Goal: Task Accomplishment & Management: Understand process/instructions

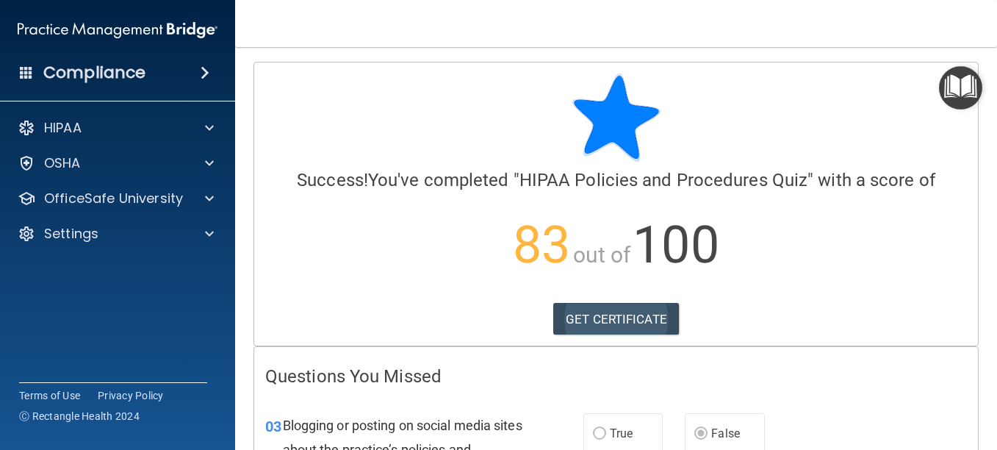
click at [572, 325] on link "GET CERTIFICATE" at bounding box center [616, 319] width 126 height 32
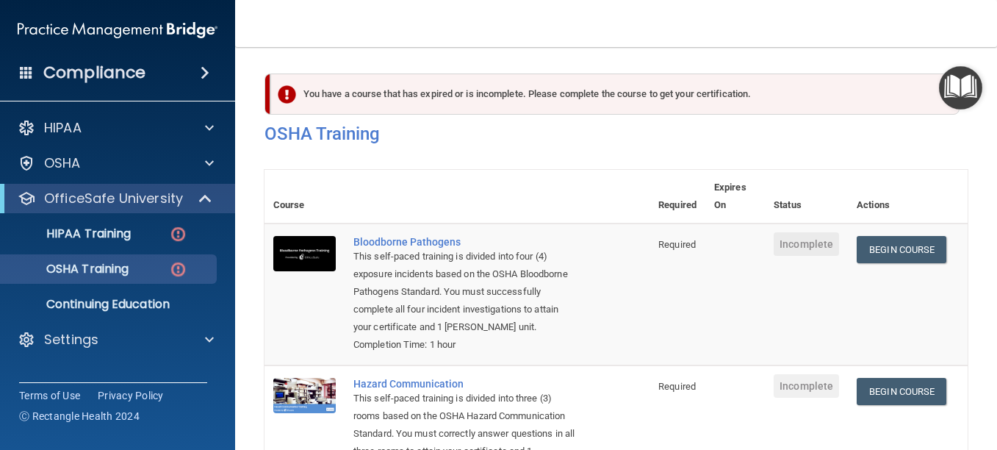
scroll to position [403, 0]
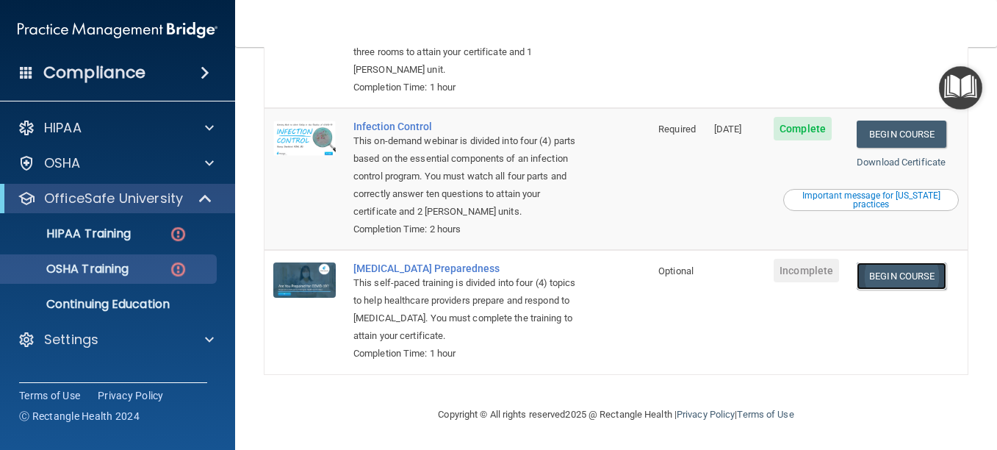
click at [904, 274] on link "Begin Course" at bounding box center [902, 275] width 90 height 27
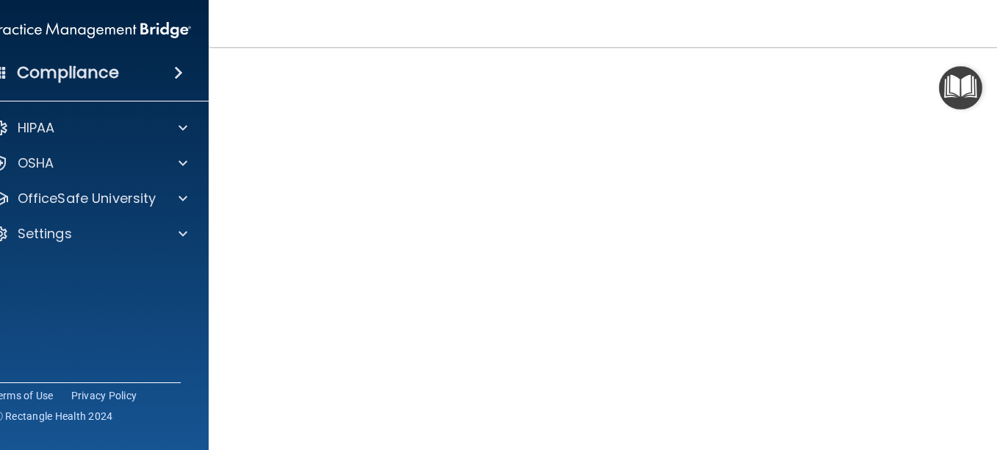
scroll to position [69, 0]
click at [135, 125] on div "HIPAA" at bounding box center [71, 128] width 182 height 18
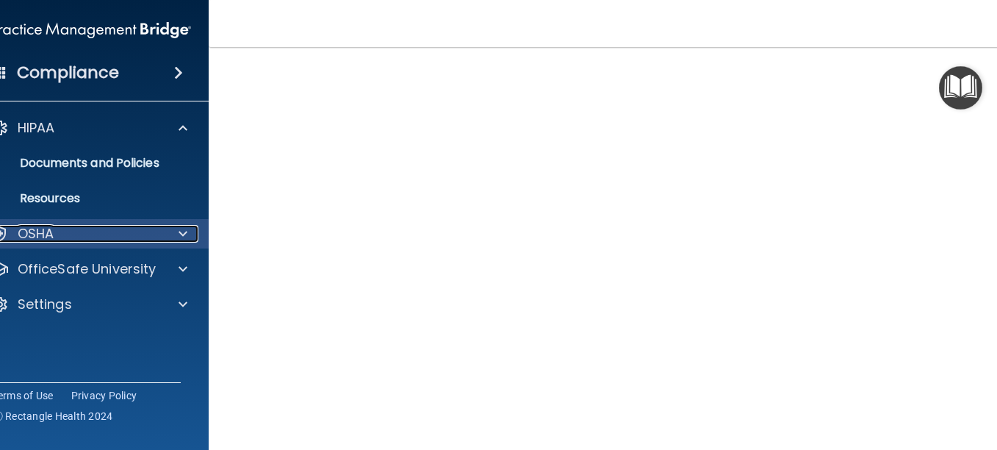
click at [120, 225] on div "OSHA" at bounding box center [71, 234] width 182 height 18
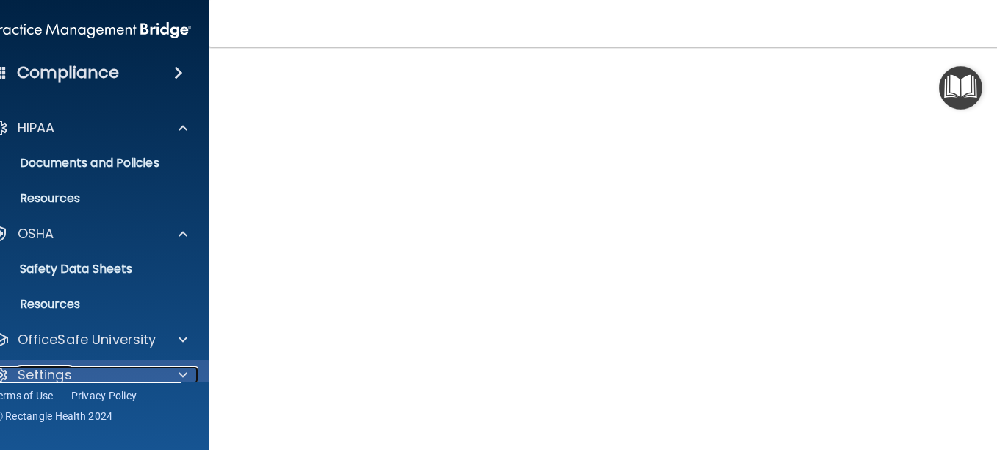
click at [162, 378] on div at bounding box center [180, 375] width 37 height 18
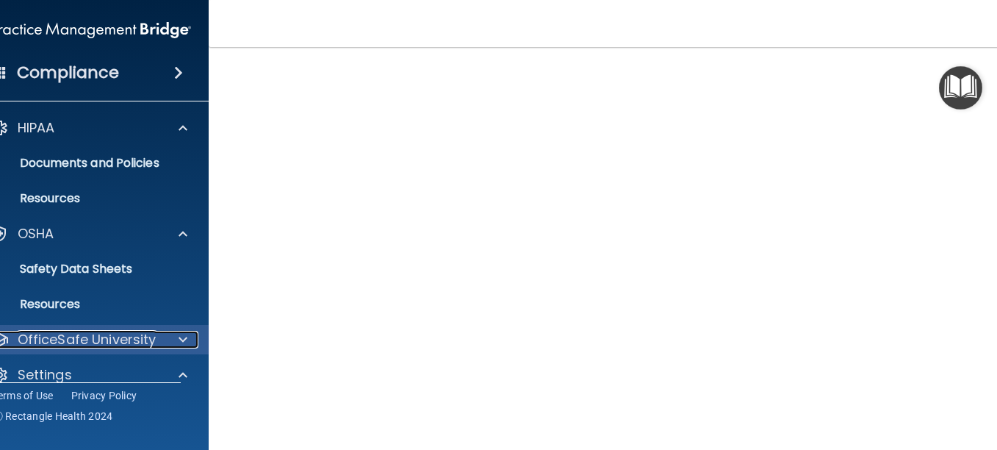
click at [97, 341] on p "OfficeSafe University" at bounding box center [87, 340] width 139 height 18
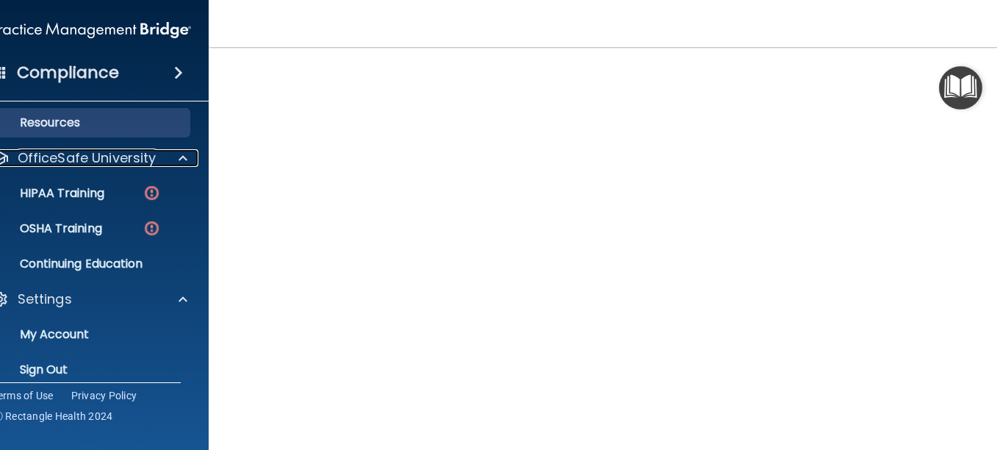
scroll to position [195, 0]
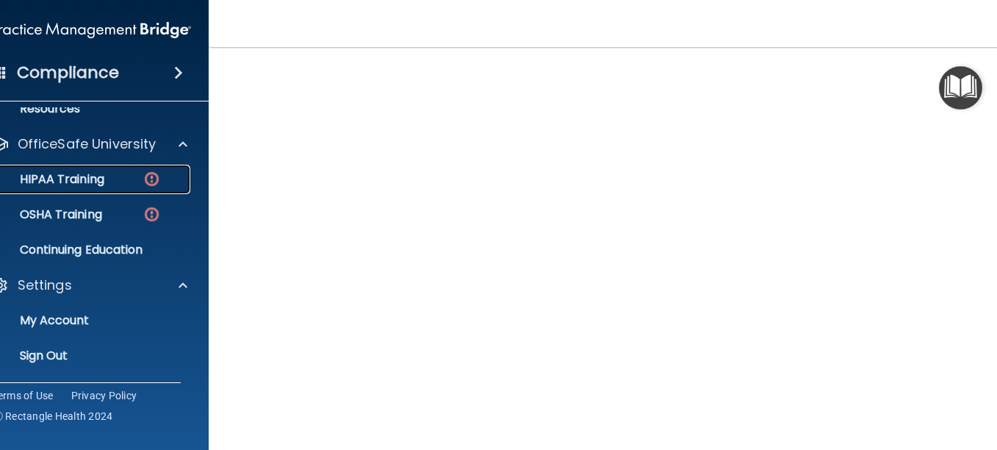
click at [93, 176] on p "HIPAA Training" at bounding box center [43, 179] width 121 height 15
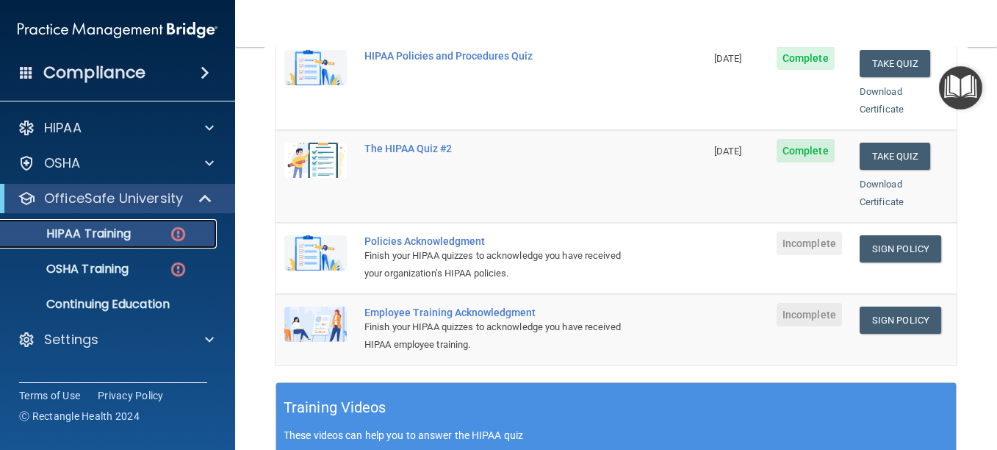
scroll to position [339, 0]
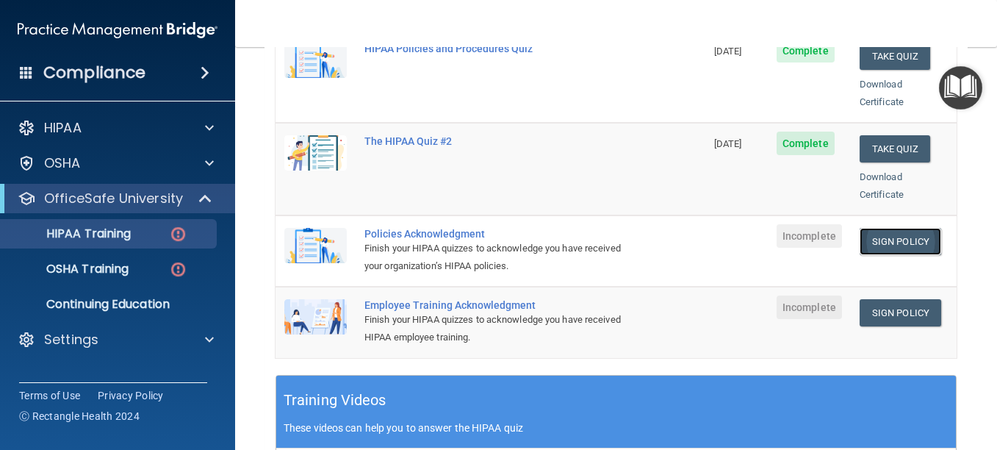
click at [878, 228] on link "Sign Policy" at bounding box center [901, 241] width 82 height 27
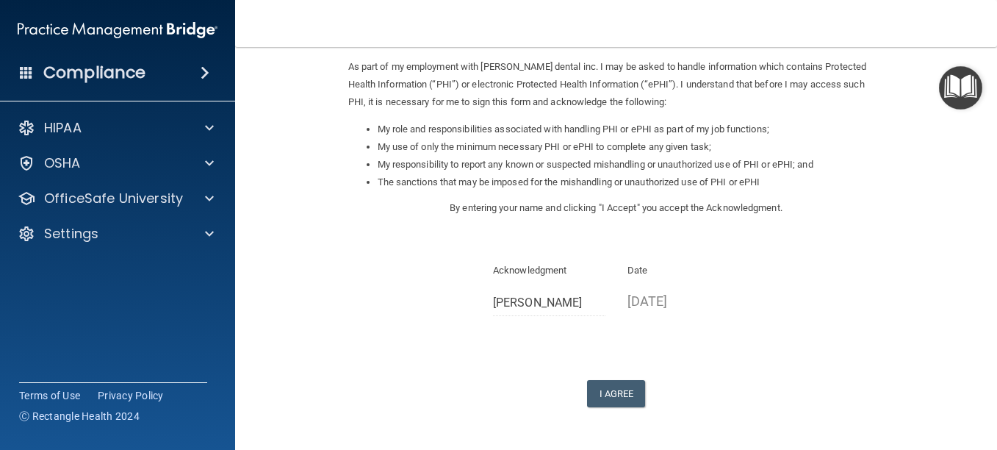
scroll to position [209, 0]
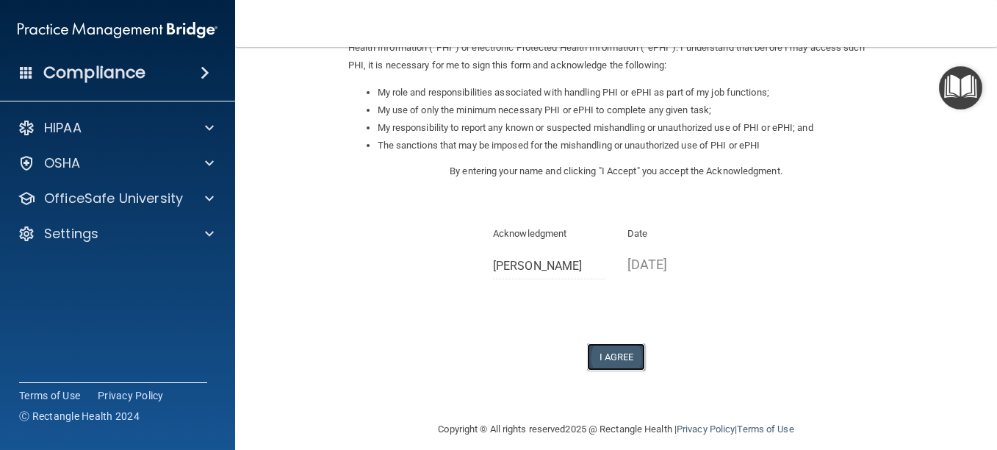
click at [600, 362] on button "I Agree" at bounding box center [616, 356] width 59 height 27
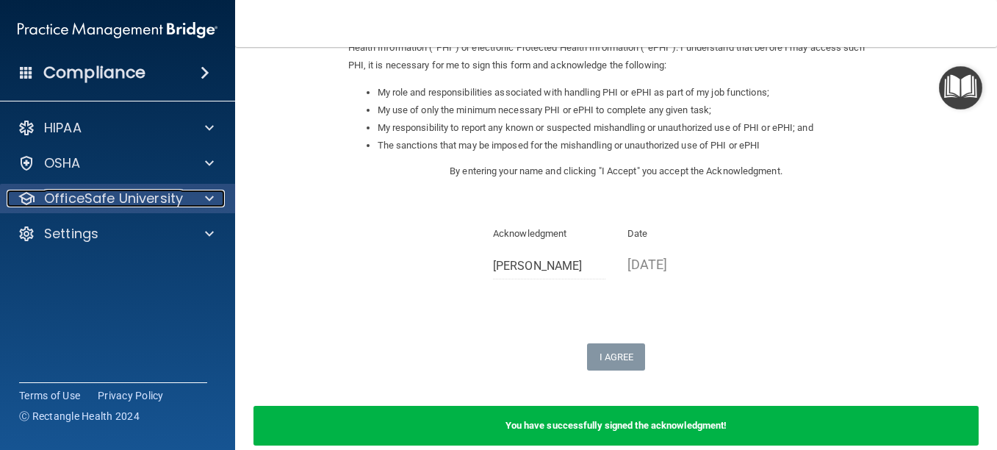
click at [118, 198] on p "OfficeSafe University" at bounding box center [113, 199] width 139 height 18
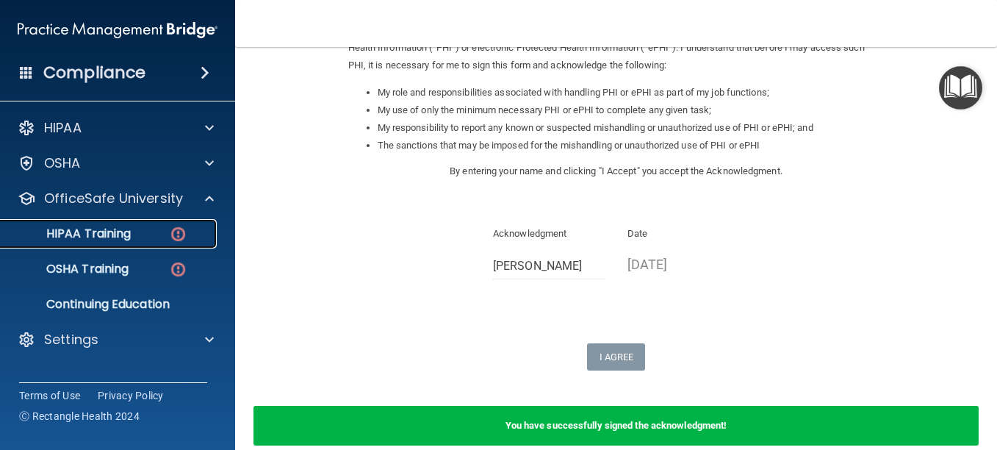
click at [134, 229] on div "HIPAA Training" at bounding box center [110, 233] width 201 height 15
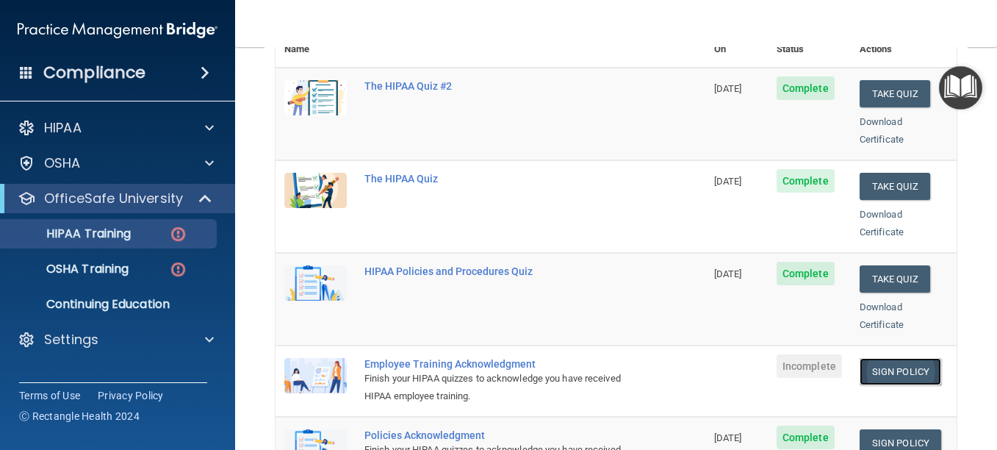
click at [879, 358] on link "Sign Policy" at bounding box center [901, 371] width 82 height 27
click at [901, 358] on link "Sign Policy" at bounding box center [901, 371] width 82 height 27
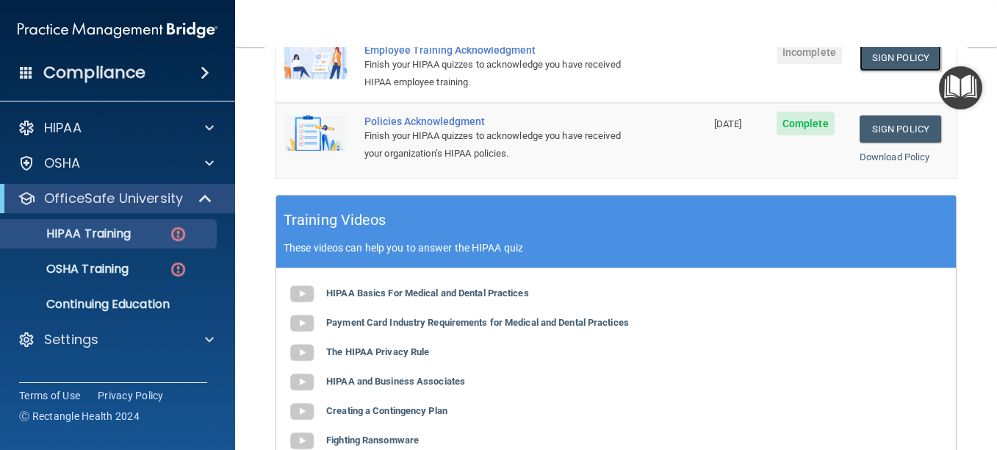
scroll to position [392, 0]
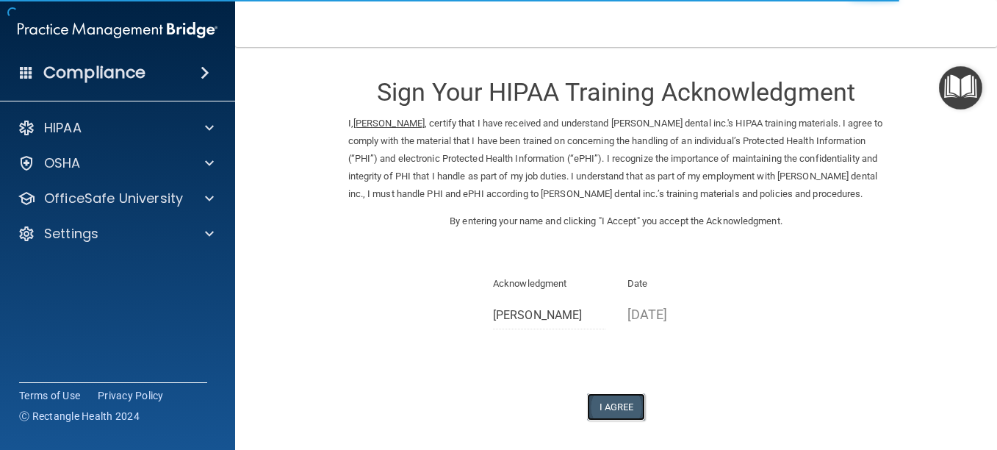
click at [615, 397] on button "I Agree" at bounding box center [616, 406] width 59 height 27
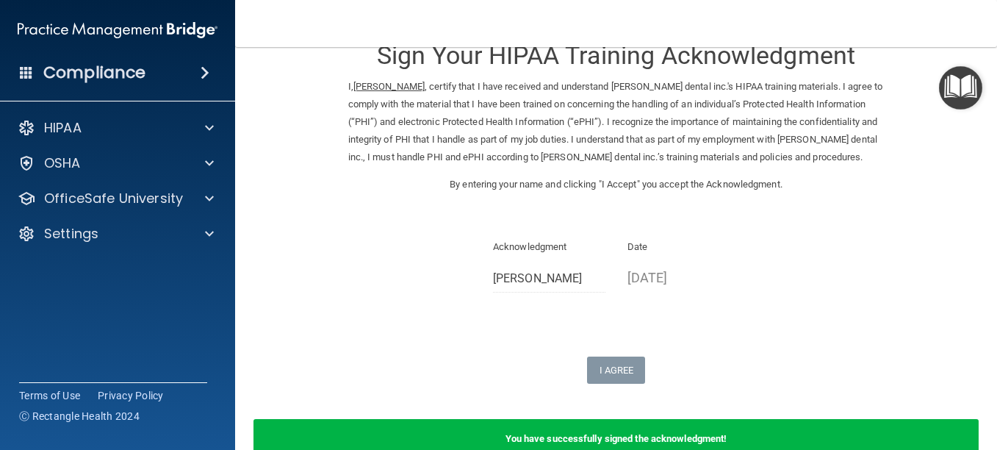
scroll to position [122, 0]
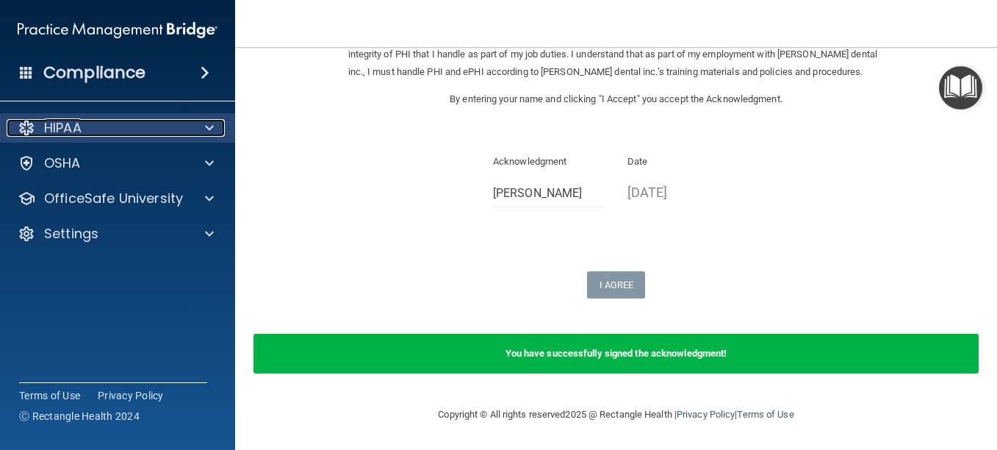
click at [91, 123] on div "HIPAA" at bounding box center [98, 128] width 182 height 18
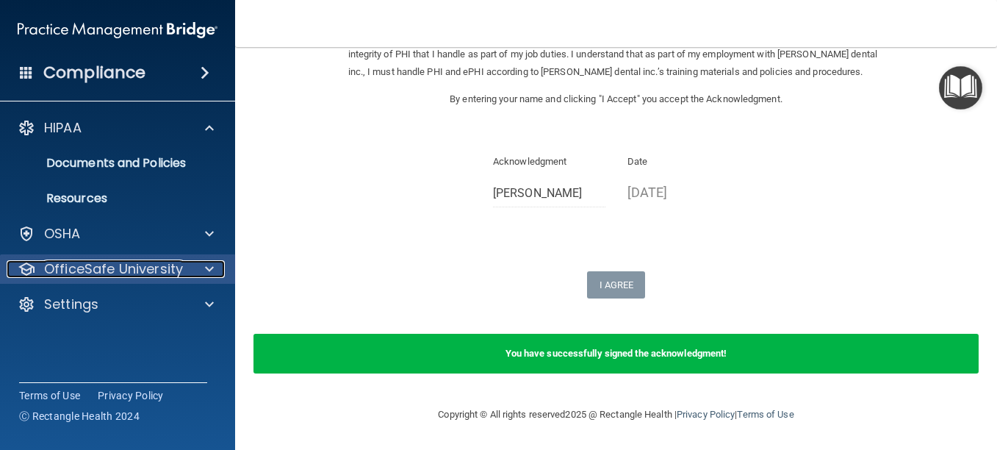
click at [159, 266] on p "OfficeSafe University" at bounding box center [113, 269] width 139 height 18
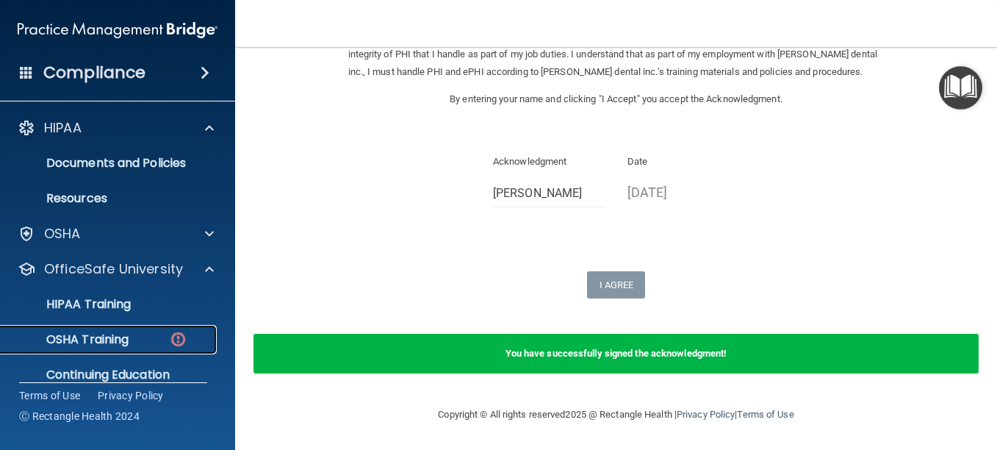
click at [110, 334] on p "OSHA Training" at bounding box center [69, 339] width 119 height 15
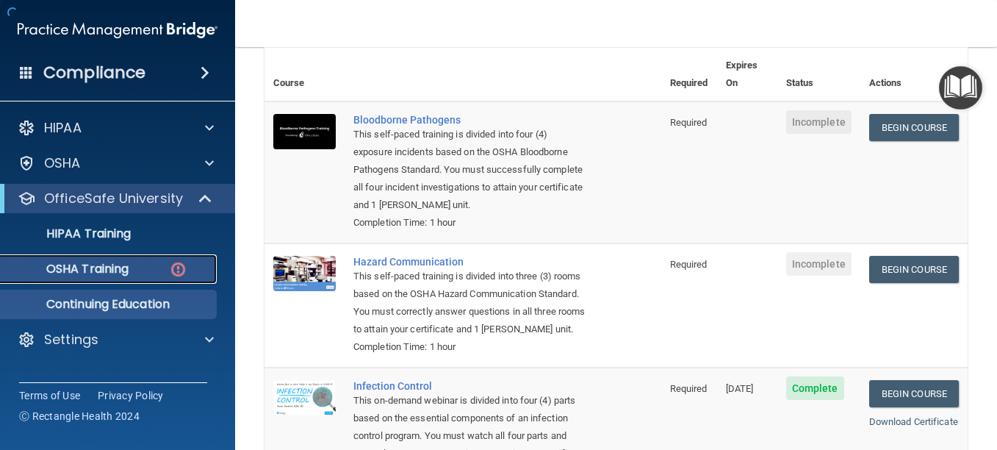
scroll to position [403, 0]
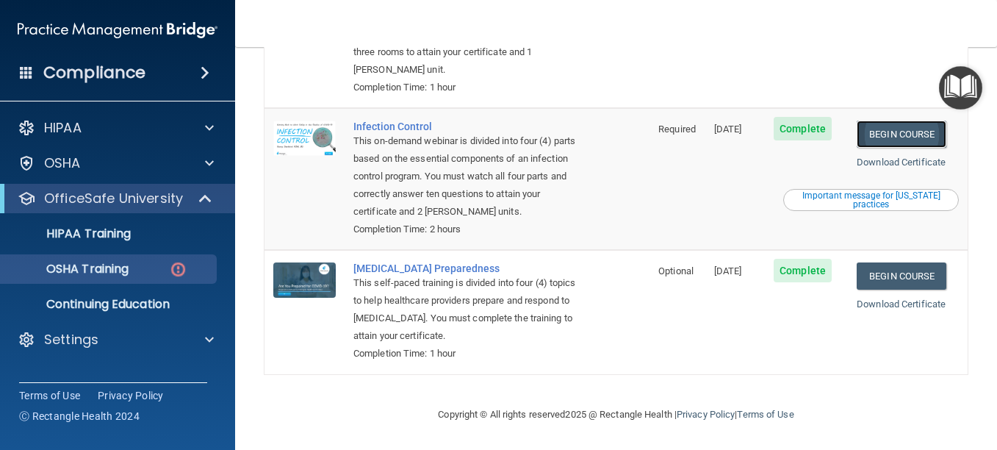
click at [901, 138] on link "Begin Course" at bounding box center [902, 133] width 90 height 27
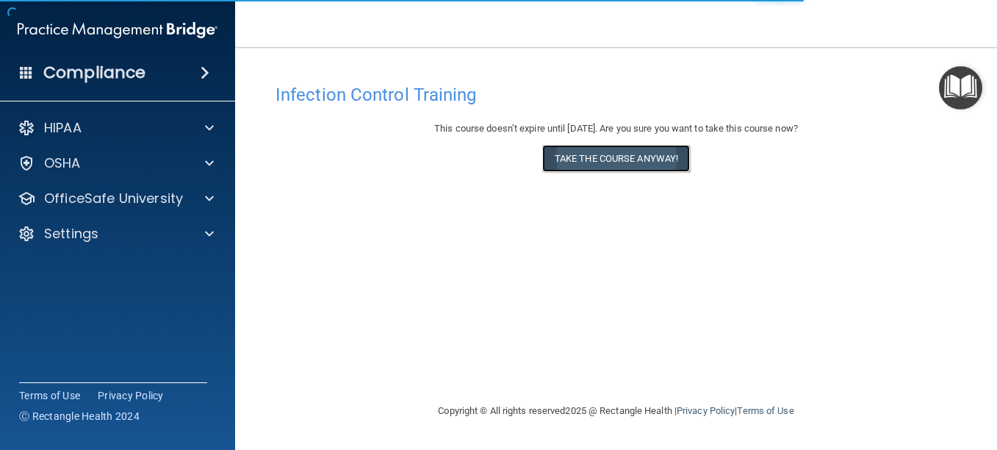
click at [622, 156] on button "Take the course anyway!" at bounding box center [616, 158] width 148 height 27
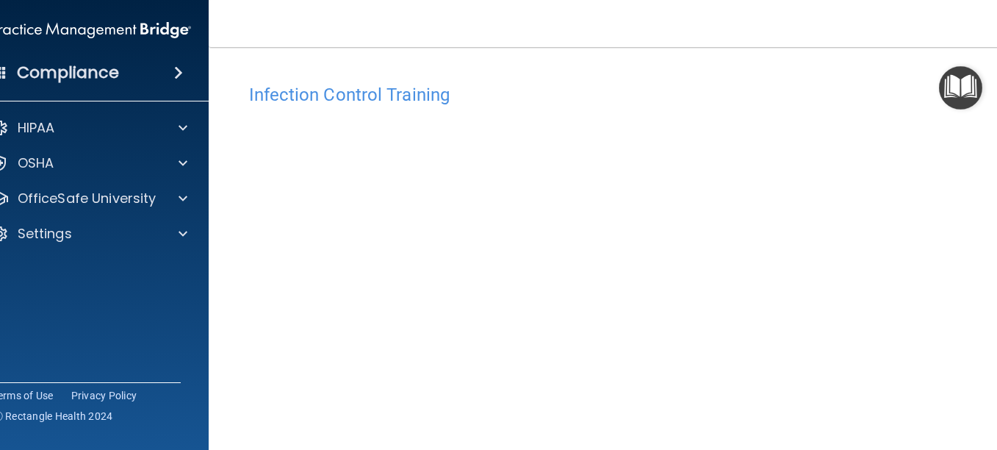
scroll to position [179, 0]
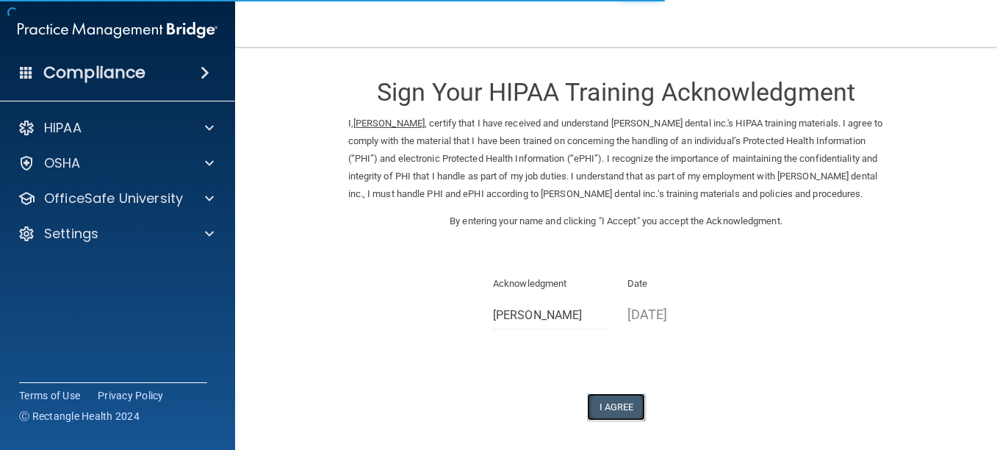
click at [598, 411] on button "I Agree" at bounding box center [616, 406] width 59 height 27
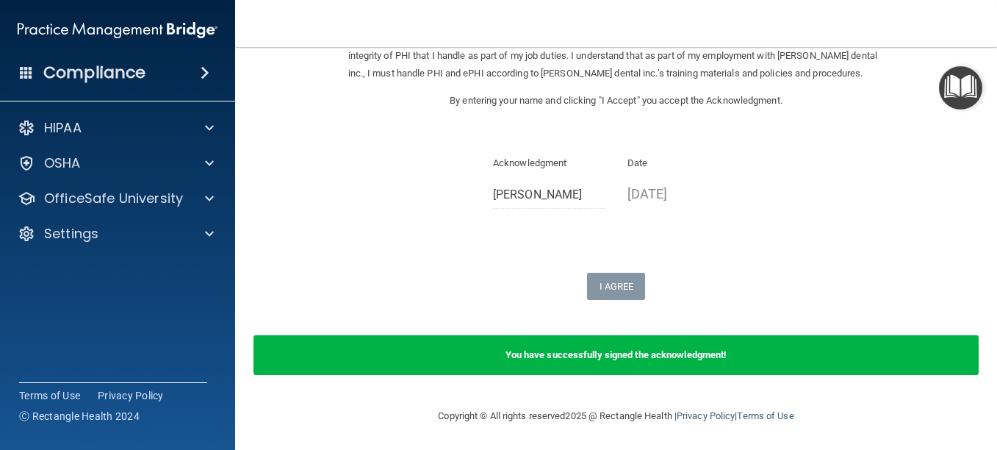
scroll to position [122, 0]
